Goal: Information Seeking & Learning: Learn about a topic

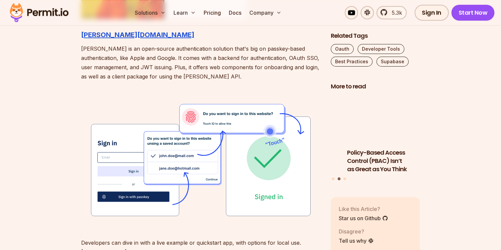
scroll to position [819, 0]
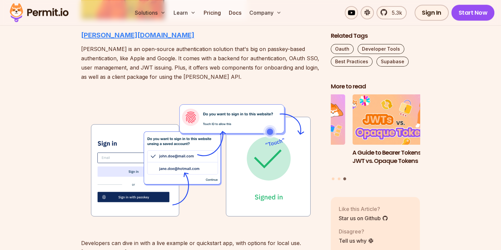
click at [91, 33] on strong "[PERSON_NAME][DOMAIN_NAME]" at bounding box center [137, 35] width 113 height 8
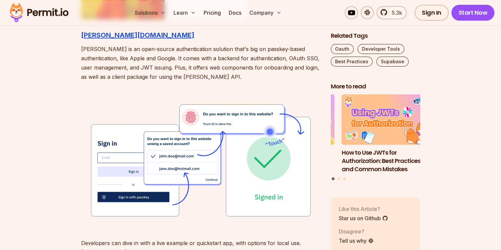
click at [129, 111] on img at bounding box center [200, 160] width 239 height 136
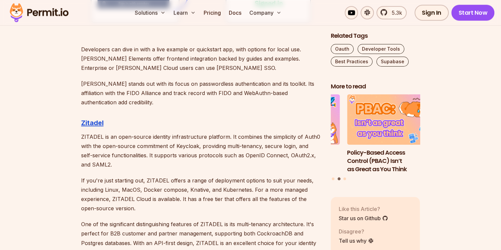
scroll to position [1013, 0]
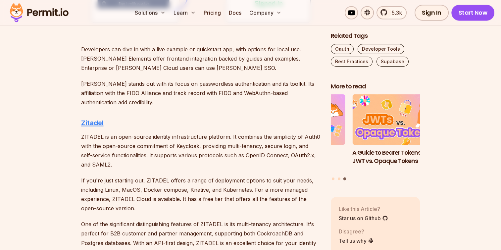
click at [88, 123] on strong "Zitadel" at bounding box center [92, 123] width 23 height 8
